Goal: Task Accomplishment & Management: Use online tool/utility

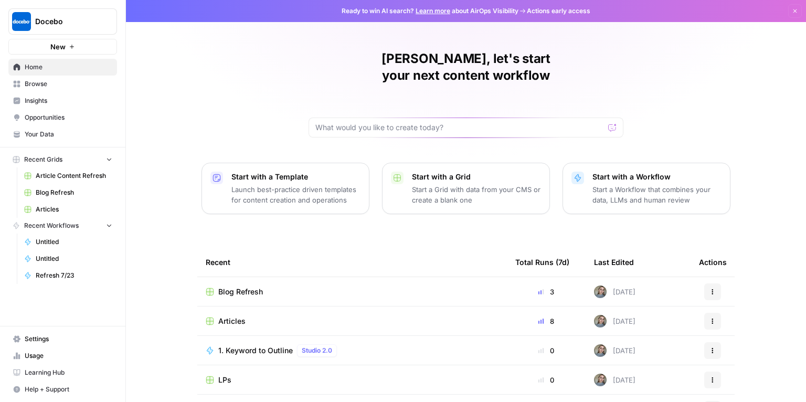
click at [238, 286] on span "Blog Refresh" at bounding box center [240, 291] width 45 height 10
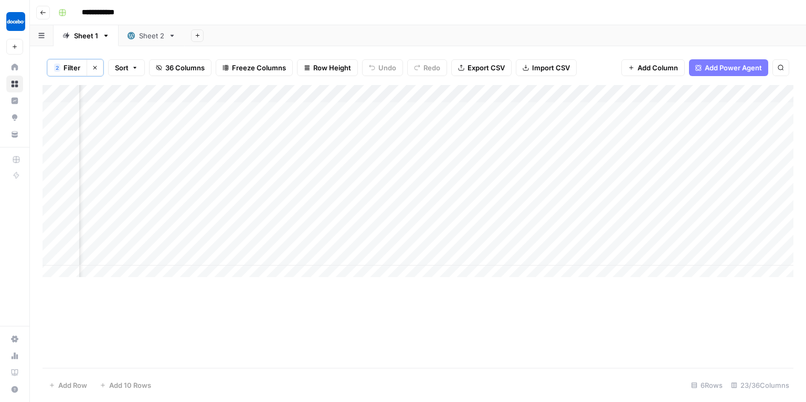
scroll to position [0, 1681]
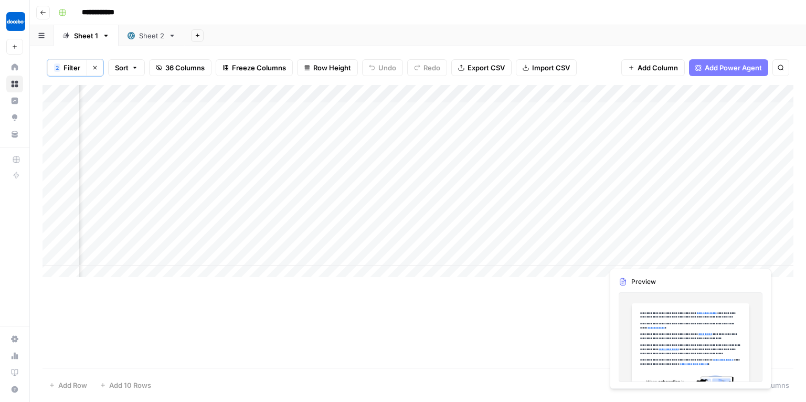
click at [734, 247] on div "Add Column" at bounding box center [417, 184] width 751 height 198
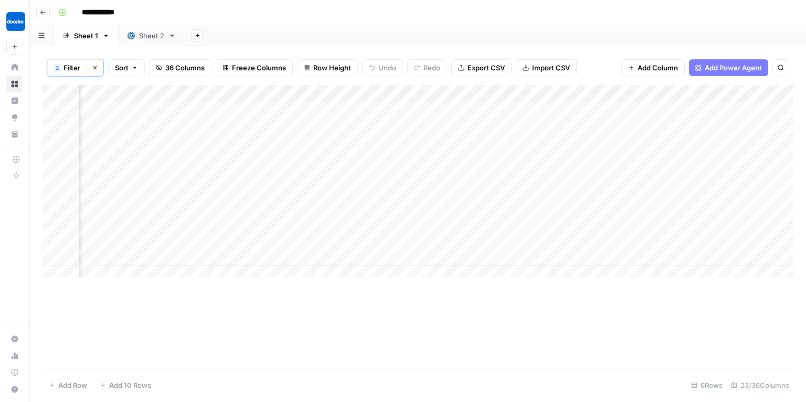
click at [768, 245] on div "Add Column" at bounding box center [417, 184] width 751 height 198
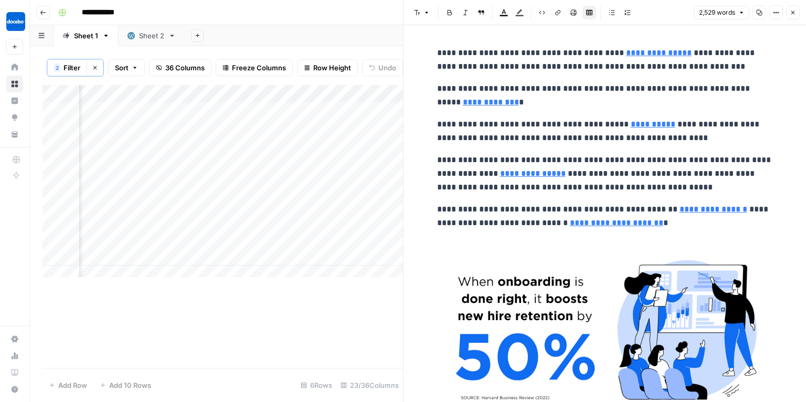
click at [799, 15] on button "Close" at bounding box center [793, 13] width 14 height 14
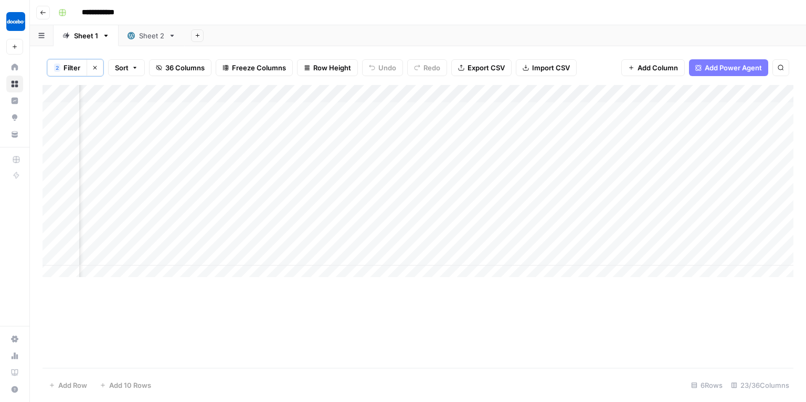
scroll to position [0, 1835]
click at [610, 244] on div "Add Column" at bounding box center [417, 184] width 751 height 198
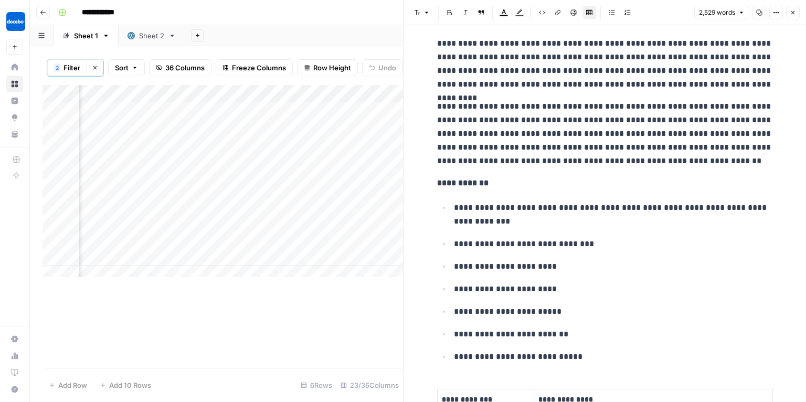
scroll to position [6209, 0]
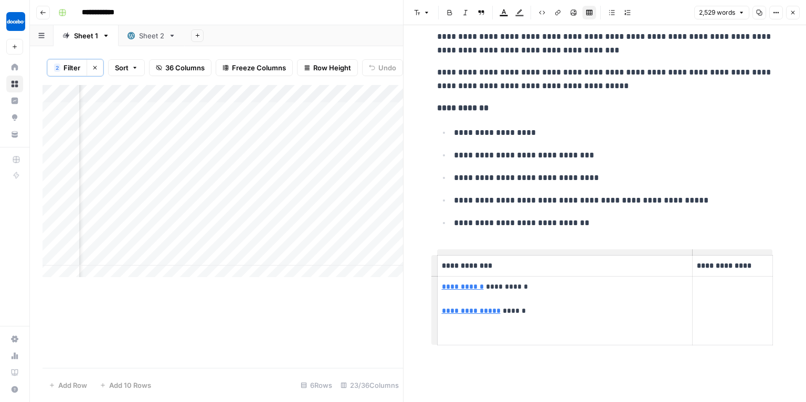
click at [791, 9] on icon "button" at bounding box center [792, 12] width 6 height 6
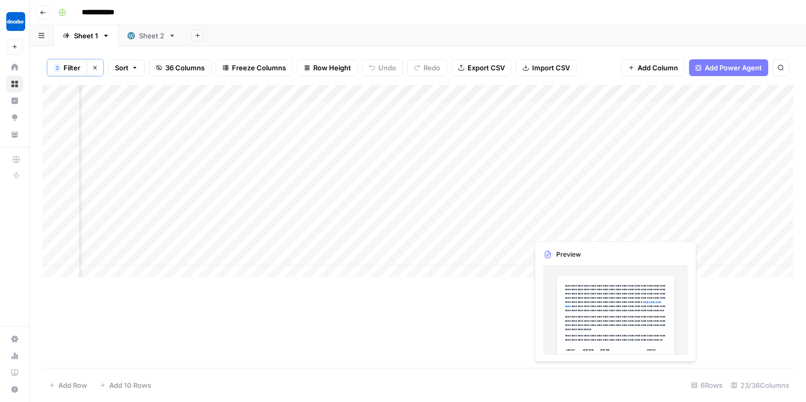
click at [585, 220] on div "Add Column" at bounding box center [417, 184] width 751 height 198
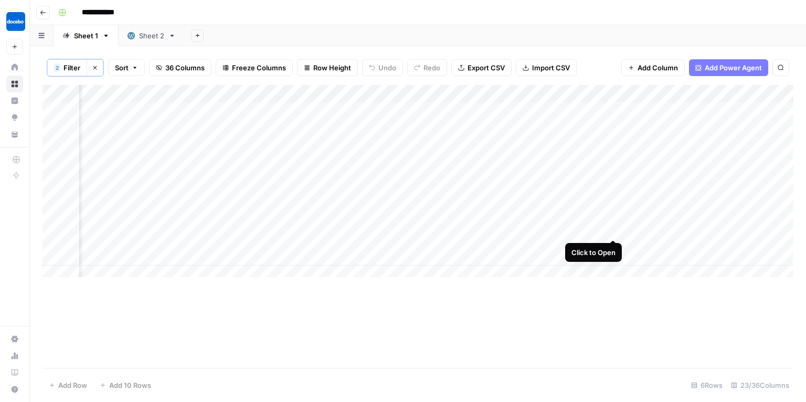
click at [615, 221] on div "Add Column" at bounding box center [417, 184] width 751 height 198
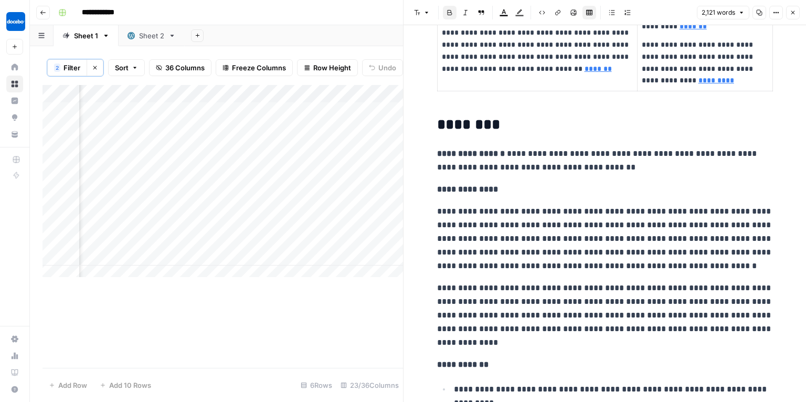
scroll to position [4195, 0]
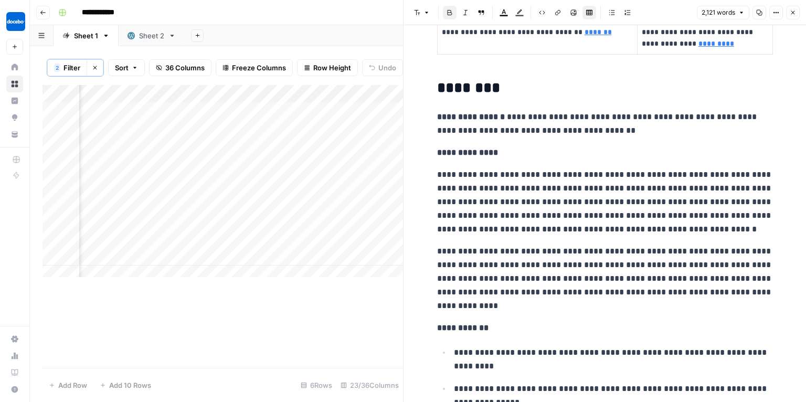
click at [791, 3] on header "Font style Bold Italic Block quote Text color Highlight color Code block Link I…" at bounding box center [604, 12] width 402 height 25
click at [789, 13] on icon "button" at bounding box center [792, 12] width 6 height 6
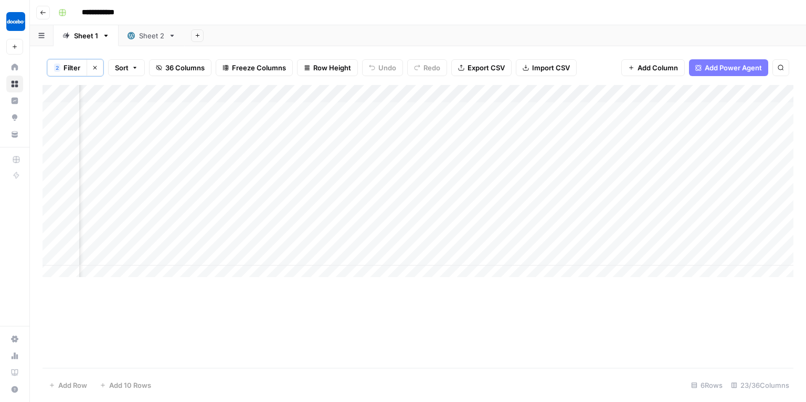
scroll to position [0, 1534]
click at [460, 220] on div "Add Column" at bounding box center [417, 184] width 751 height 198
click at [444, 221] on div "Add Column" at bounding box center [417, 184] width 751 height 198
click at [346, 226] on div "Add Column" at bounding box center [417, 184] width 751 height 198
click at [386, 218] on div "Add Column" at bounding box center [417, 184] width 751 height 198
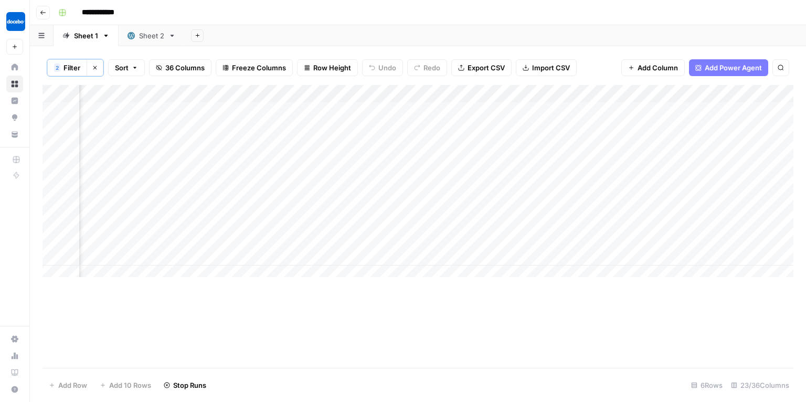
click at [347, 256] on div "Add Column" at bounding box center [417, 184] width 751 height 198
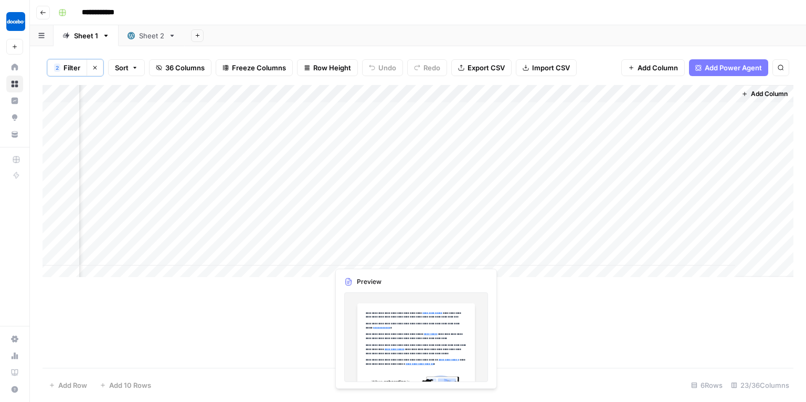
click at [370, 245] on div "Add Column" at bounding box center [417, 184] width 751 height 198
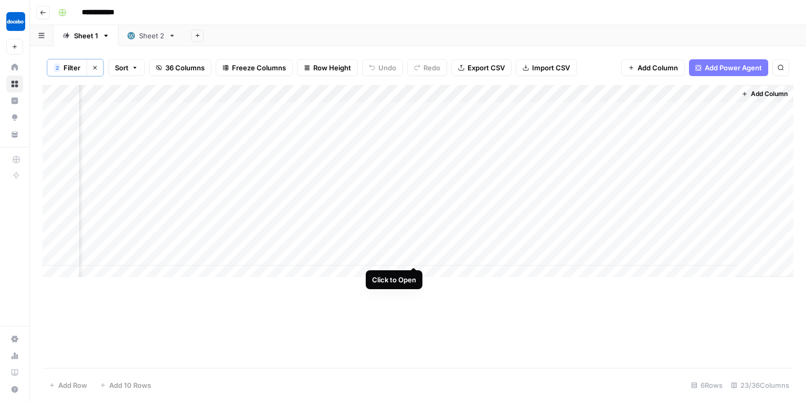
click at [415, 247] on div "Add Column" at bounding box center [417, 184] width 751 height 198
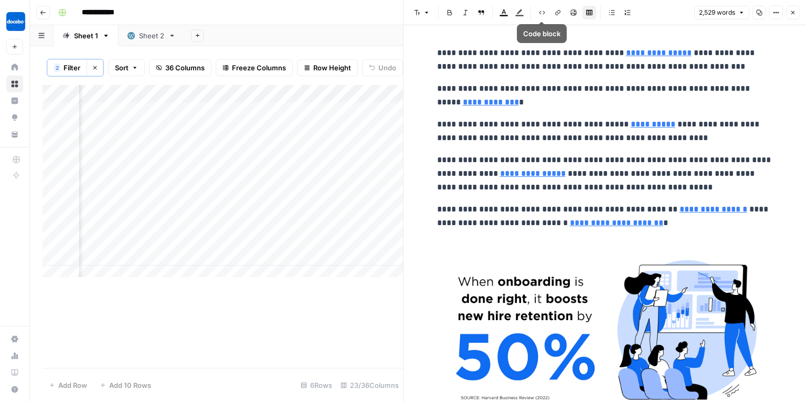
click at [555, 10] on icon "button" at bounding box center [557, 12] width 6 height 6
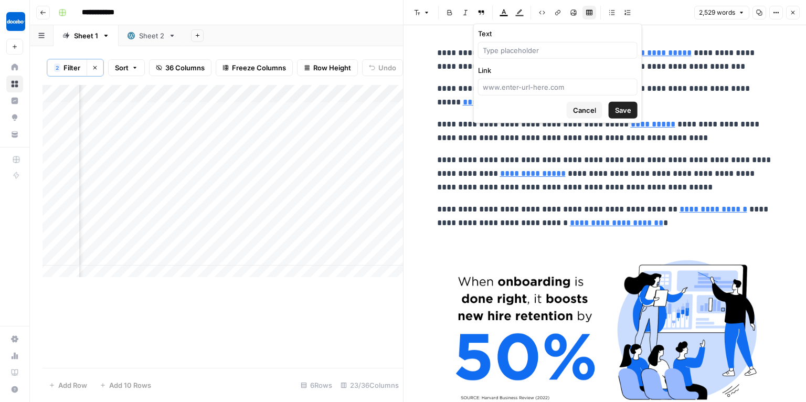
click at [662, 12] on div "Font style Bold Italic Block quote Text color Highlight color Code block Link I…" at bounding box center [550, 13] width 281 height 14
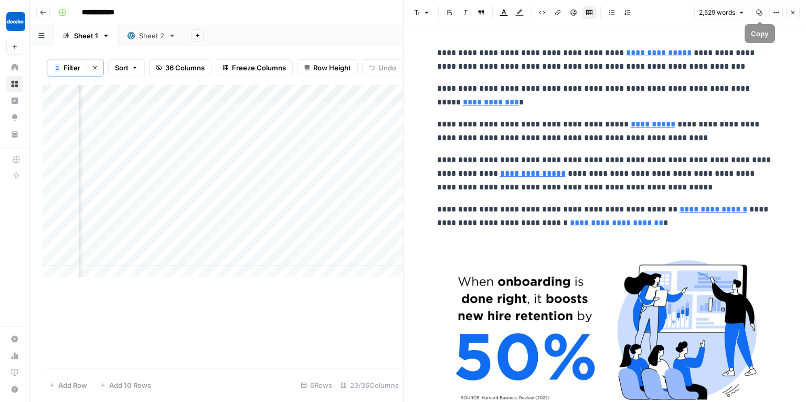
click at [775, 12] on icon "button" at bounding box center [776, 12] width 6 height 6
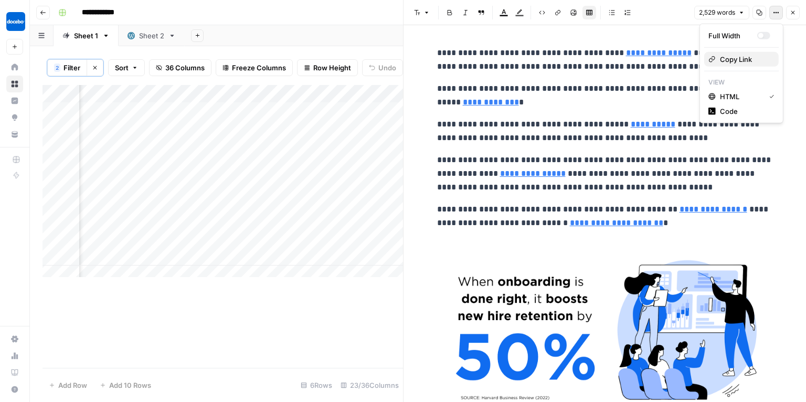
click at [729, 58] on span "Copy Link" at bounding box center [745, 59] width 50 height 10
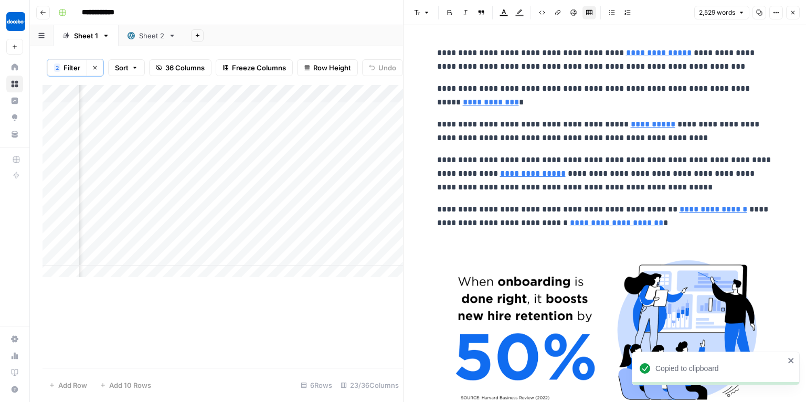
click at [796, 13] on button "Close" at bounding box center [793, 13] width 14 height 14
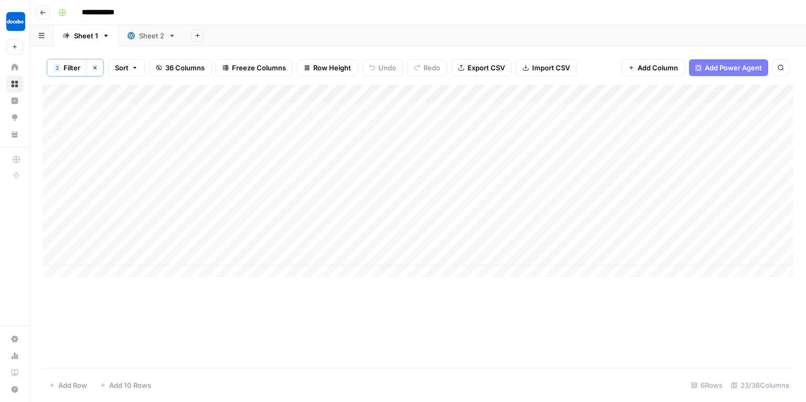
click at [307, 222] on div "Add Column" at bounding box center [417, 184] width 751 height 198
click at [294, 247] on div "Add Column" at bounding box center [417, 184] width 751 height 198
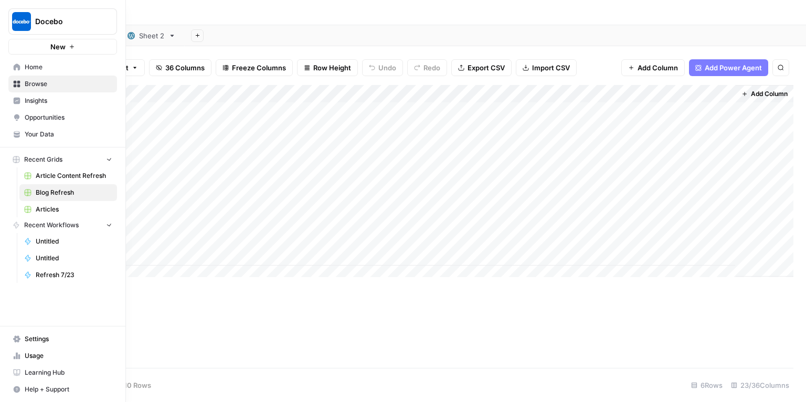
click at [16, 68] on icon at bounding box center [16, 66] width 7 height 7
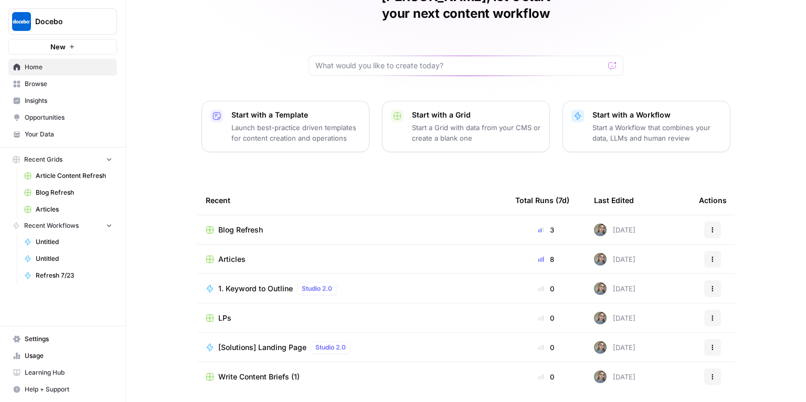
scroll to position [80, 0]
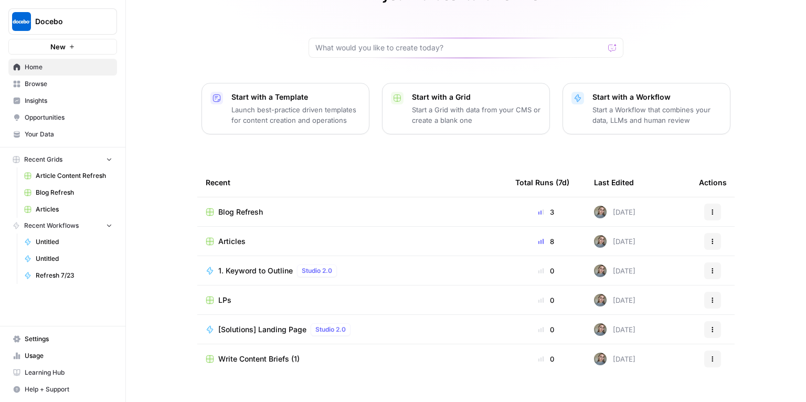
click at [55, 86] on span "Browse" at bounding box center [69, 83] width 88 height 9
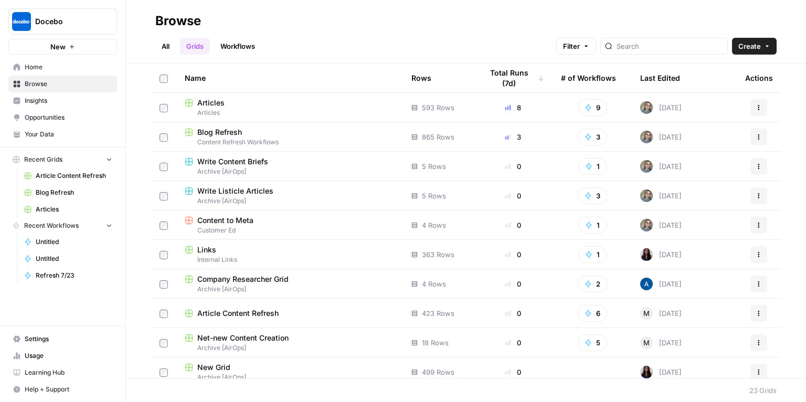
click at [251, 109] on span "Articles" at bounding box center [290, 112] width 210 height 9
